Goal: Check status

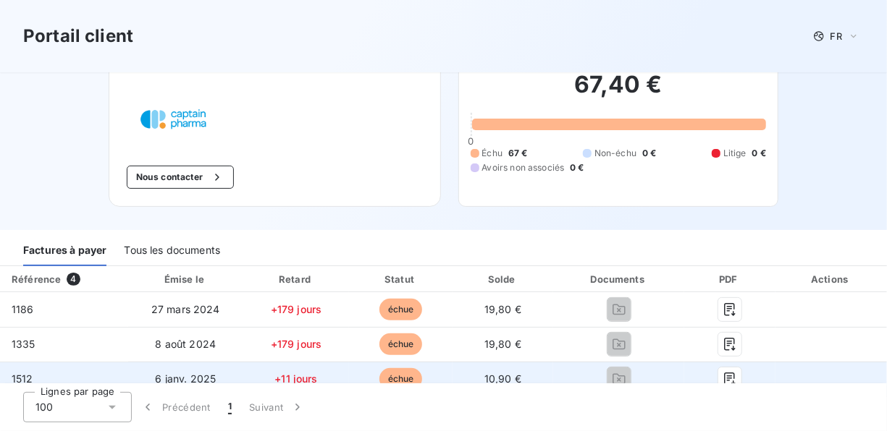
scroll to position [98, 0]
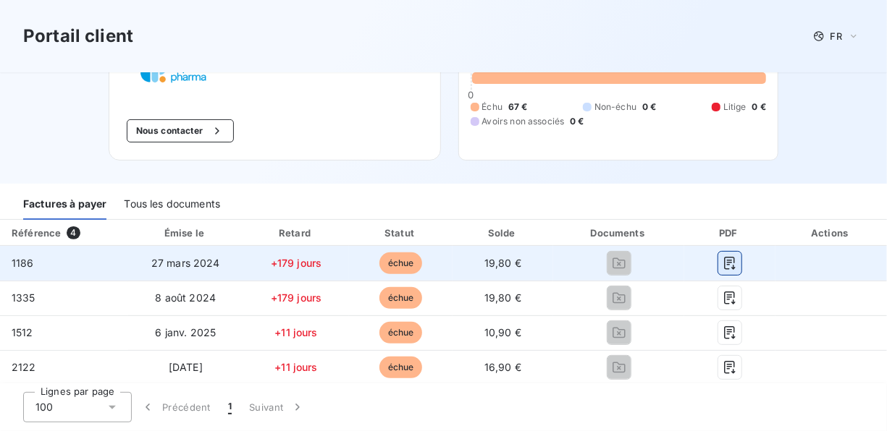
click at [722, 263] on icon "button" at bounding box center [729, 263] width 14 height 14
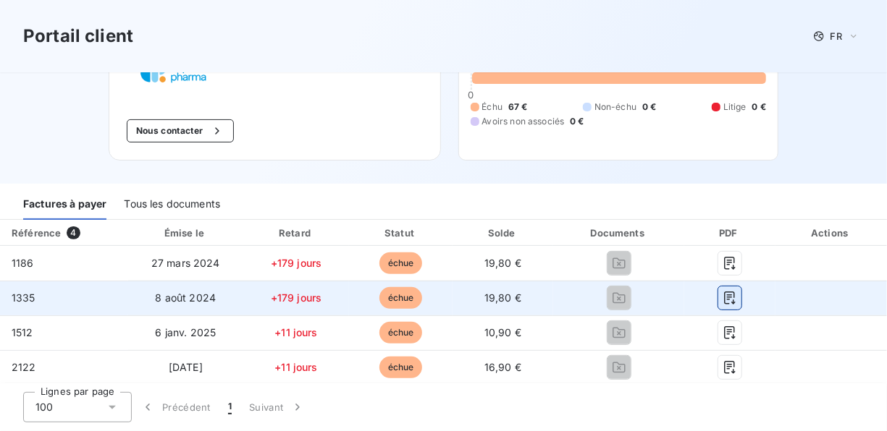
click at [724, 297] on icon "button" at bounding box center [729, 298] width 11 height 13
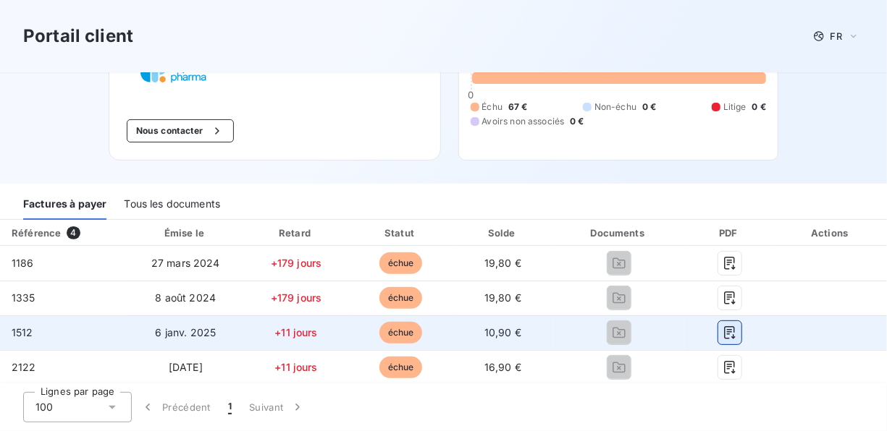
click at [724, 332] on icon "button" at bounding box center [729, 332] width 11 height 13
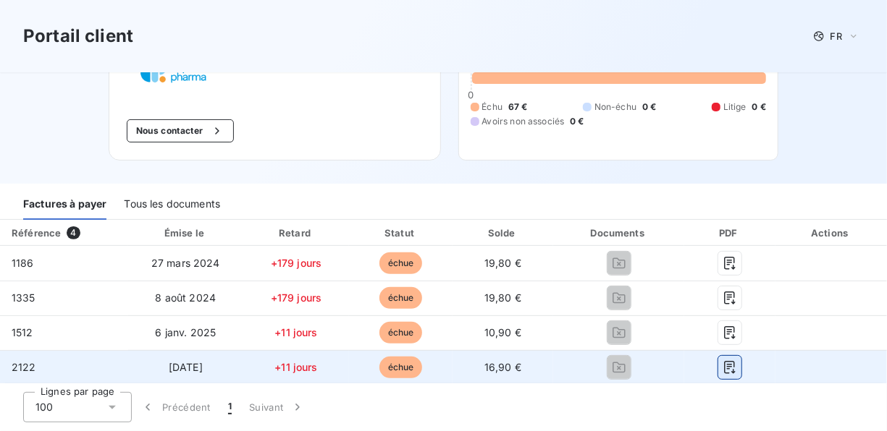
click at [722, 368] on icon "button" at bounding box center [729, 367] width 14 height 14
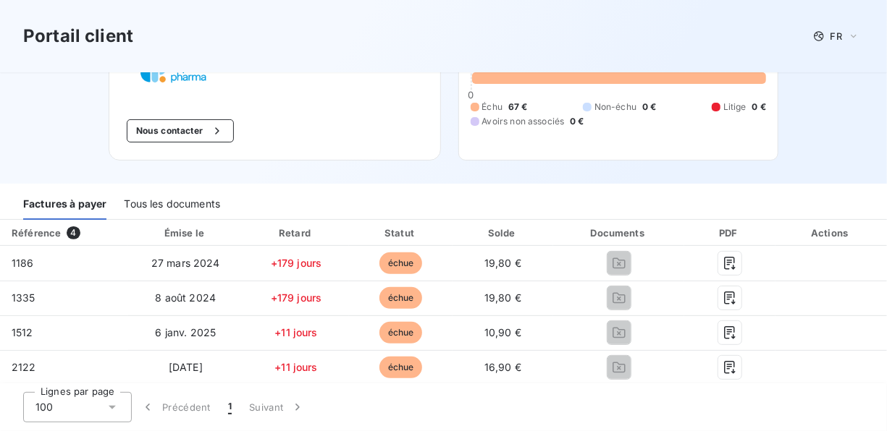
click at [385, 37] on div "Portail client FR" at bounding box center [443, 36] width 840 height 26
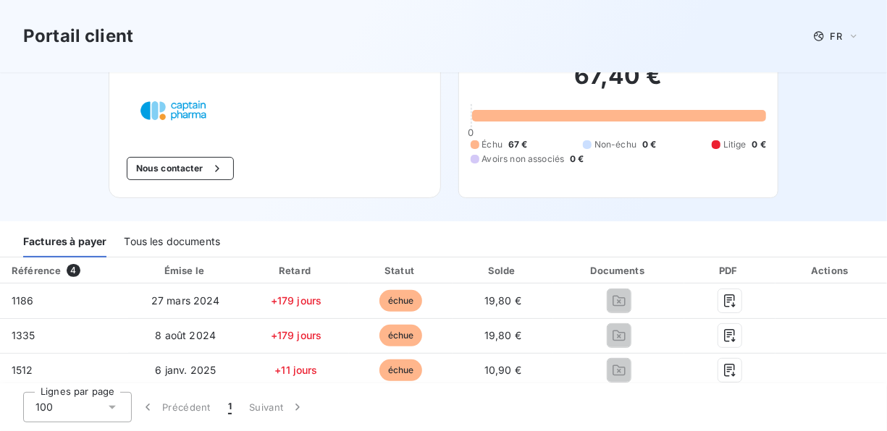
scroll to position [0, 0]
